Goal: Information Seeking & Learning: Learn about a topic

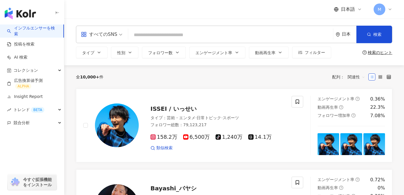
click at [179, 35] on input "search" at bounding box center [230, 34] width 200 height 11
type input "****"
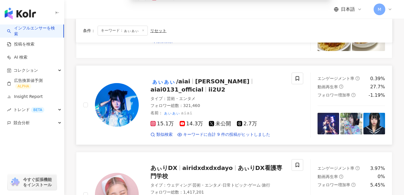
scroll to position [116, 0]
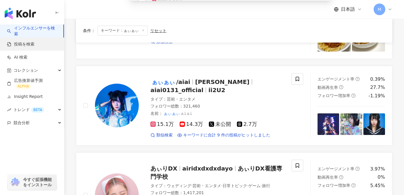
click at [34, 41] on link "投稿を検索" at bounding box center [20, 44] width 27 height 6
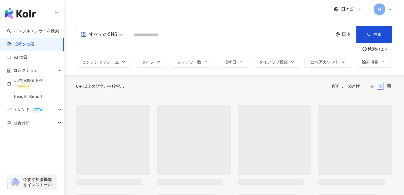
click at [191, 34] on input "search" at bounding box center [230, 35] width 200 height 13
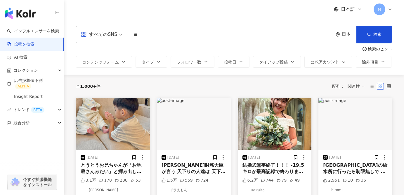
type input "*"
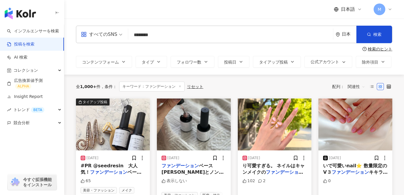
click at [135, 37] on input "********" at bounding box center [230, 35] width 200 height 13
type input "**********"
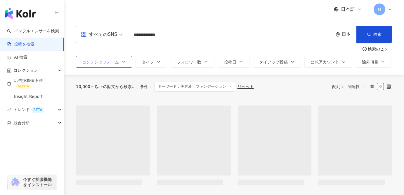
click at [121, 60] on icon "button" at bounding box center [123, 62] width 5 height 5
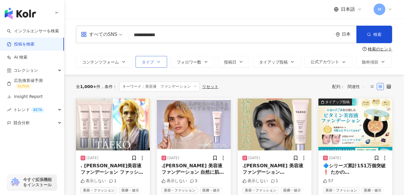
click at [143, 60] on span "タイプ" at bounding box center [148, 62] width 12 height 5
click at [276, 61] on span "タイアップ投稿" at bounding box center [273, 62] width 29 height 5
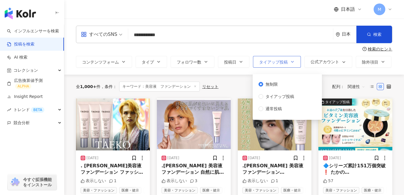
click at [276, 61] on span "タイアップ投稿" at bounding box center [273, 62] width 29 height 5
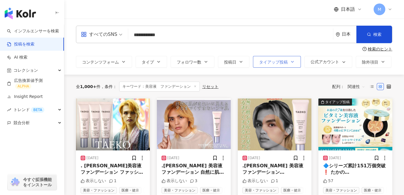
click at [276, 61] on span "タイアップ投稿" at bounding box center [273, 62] width 29 height 5
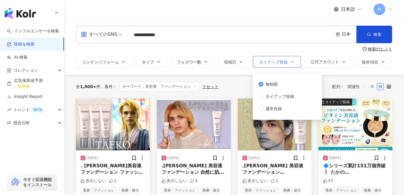
click at [276, 60] on span "タイアップ投稿" at bounding box center [273, 62] width 29 height 5
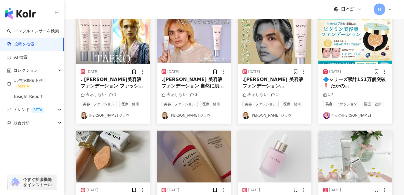
scroll to position [6, 0]
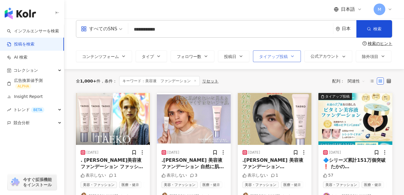
click at [269, 53] on button "タイアップ投稿" at bounding box center [277, 56] width 48 height 12
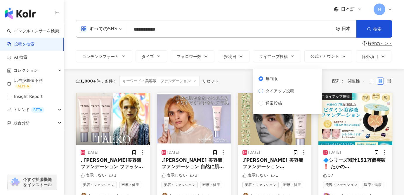
click at [264, 93] on span "タイアップ投稿" at bounding box center [279, 91] width 33 height 6
click at [293, 45] on div "検索のヒント" at bounding box center [234, 43] width 316 height 5
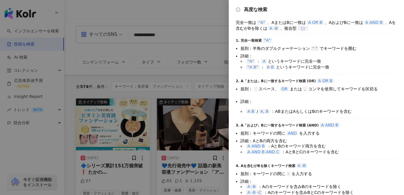
click at [205, 76] on div at bounding box center [202, 97] width 404 height 195
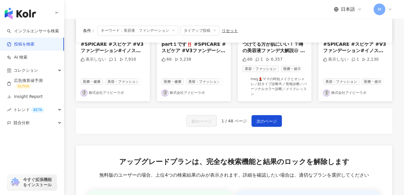
scroll to position [327, 0]
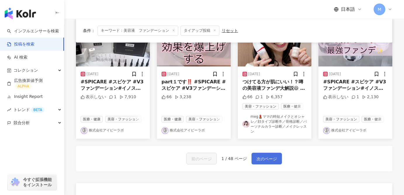
click at [263, 156] on span "次のページ" at bounding box center [266, 159] width 20 height 7
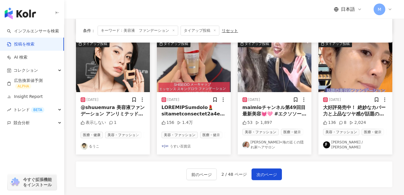
scroll to position [301, 0]
click at [262, 174] on span "次のページ" at bounding box center [266, 174] width 20 height 7
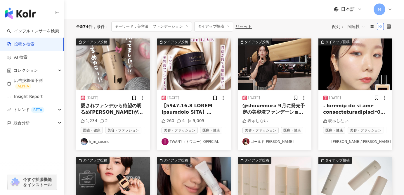
scroll to position [39, 0]
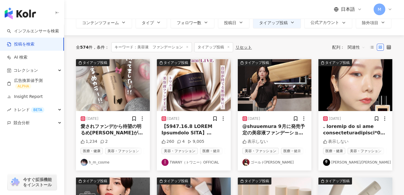
click at [95, 162] on link "h_m_cosme" at bounding box center [113, 162] width 64 height 7
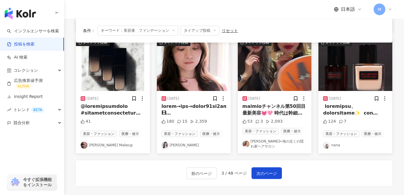
scroll to position [300, 0]
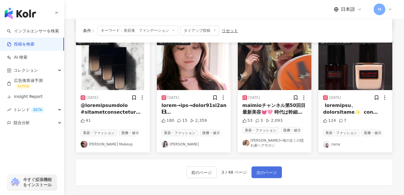
click at [261, 173] on span "次のページ" at bounding box center [266, 172] width 20 height 7
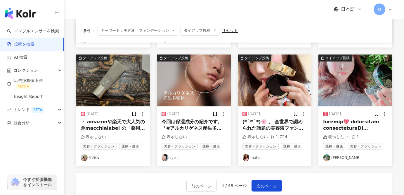
scroll to position [287, 0]
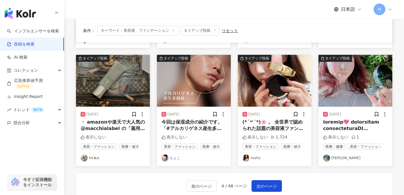
click at [330, 155] on link "Chizu Yamada" at bounding box center [355, 158] width 64 height 7
click at [94, 155] on link "𝐘𝐔𝐊𝐀" at bounding box center [113, 158] width 64 height 7
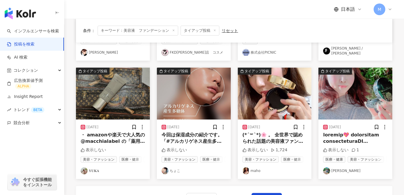
scroll to position [275, 0]
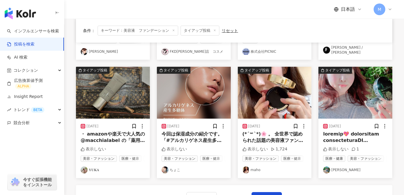
click at [250, 167] on link "maho" at bounding box center [274, 170] width 64 height 7
click at [273, 94] on img at bounding box center [275, 93] width 74 height 52
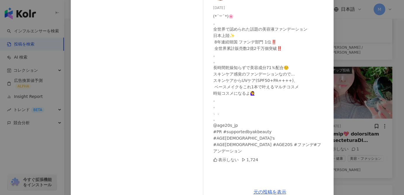
scroll to position [60, 0]
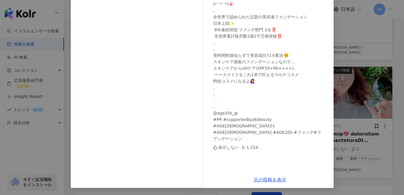
click at [330, 89] on div "maho 2024/07/28 (*´꒳`*)🌸 。 全世界で認められた話題の美容液ファンデーション 日本上陸✨ 8年連続韓国 ファンデ部門 1位‼️ 全世界…" at bounding box center [269, 71] width 127 height 202
click at [348, 13] on div "maho 2024/07/28 (*´꒳`*)🌸 。 全世界で認められた話題の美容液ファンデーション 日本上陸✨ 8年連続韓国 ファンデ部門 1位‼️ 全世界…" at bounding box center [202, 97] width 404 height 195
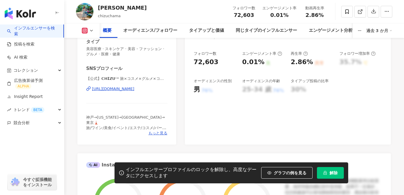
scroll to position [103, 0]
click at [125, 89] on div "https://www.instagram.com/chizuchama/" at bounding box center [113, 88] width 42 height 5
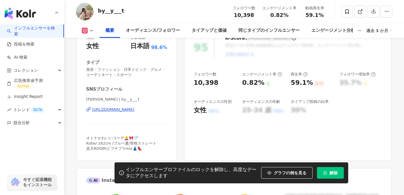
scroll to position [78, 0]
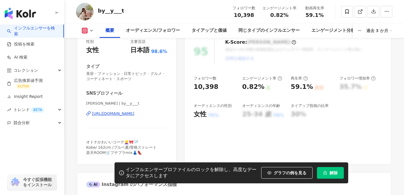
click at [134, 111] on div "https://www.instagram.com/by__y___t/" at bounding box center [113, 113] width 42 height 5
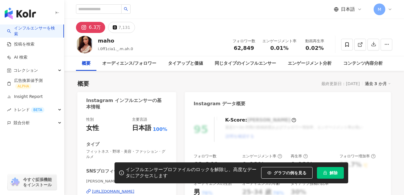
scroll to position [70, 0]
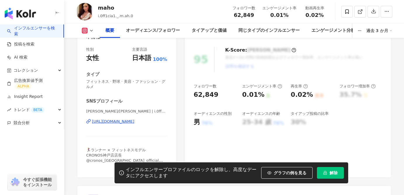
click at [134, 121] on div "[URL][DOMAIN_NAME]" at bounding box center [113, 121] width 42 height 5
